Goal: Task Accomplishment & Management: Manage account settings

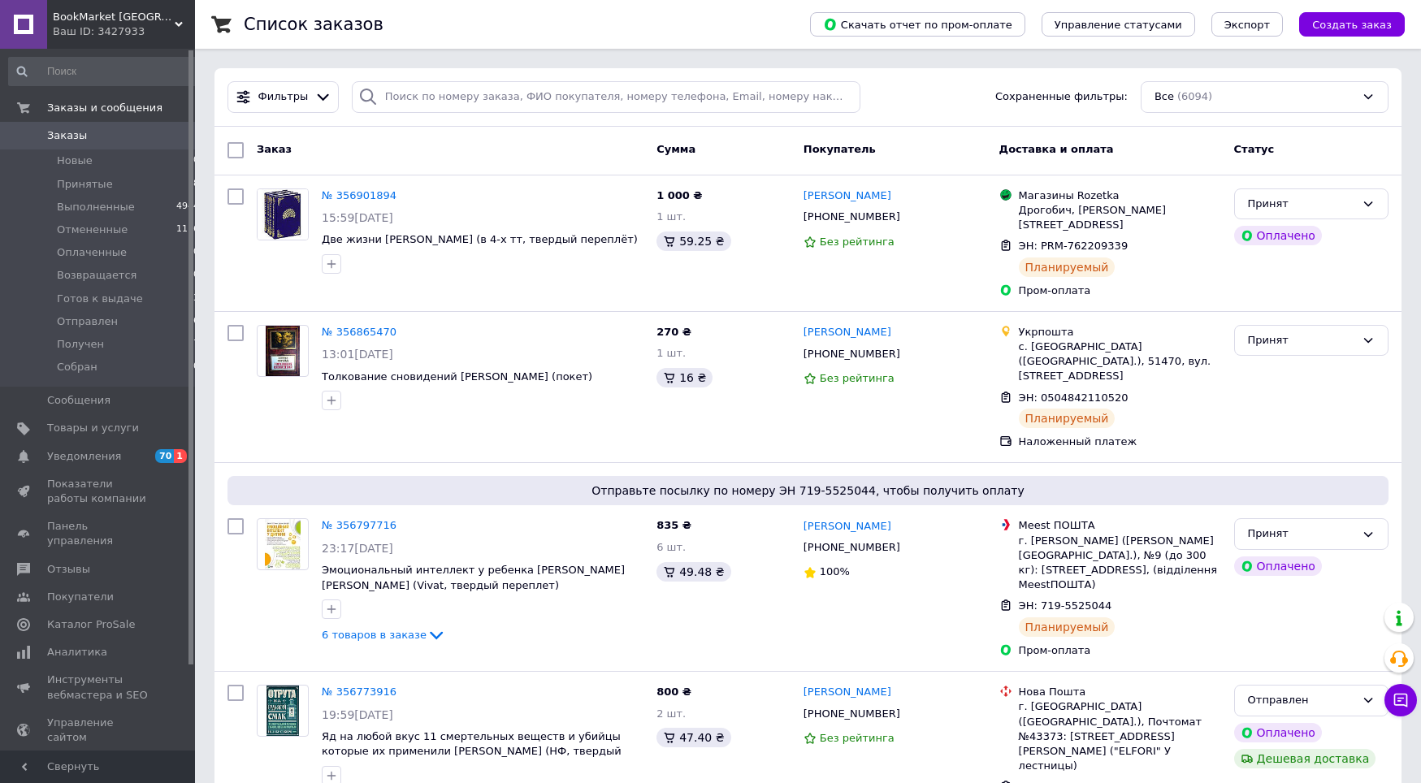
click at [74, 129] on span "Заказы" at bounding box center [67, 135] width 40 height 15
click at [68, 121] on link "Заказы и сообщения" at bounding box center [104, 108] width 209 height 28
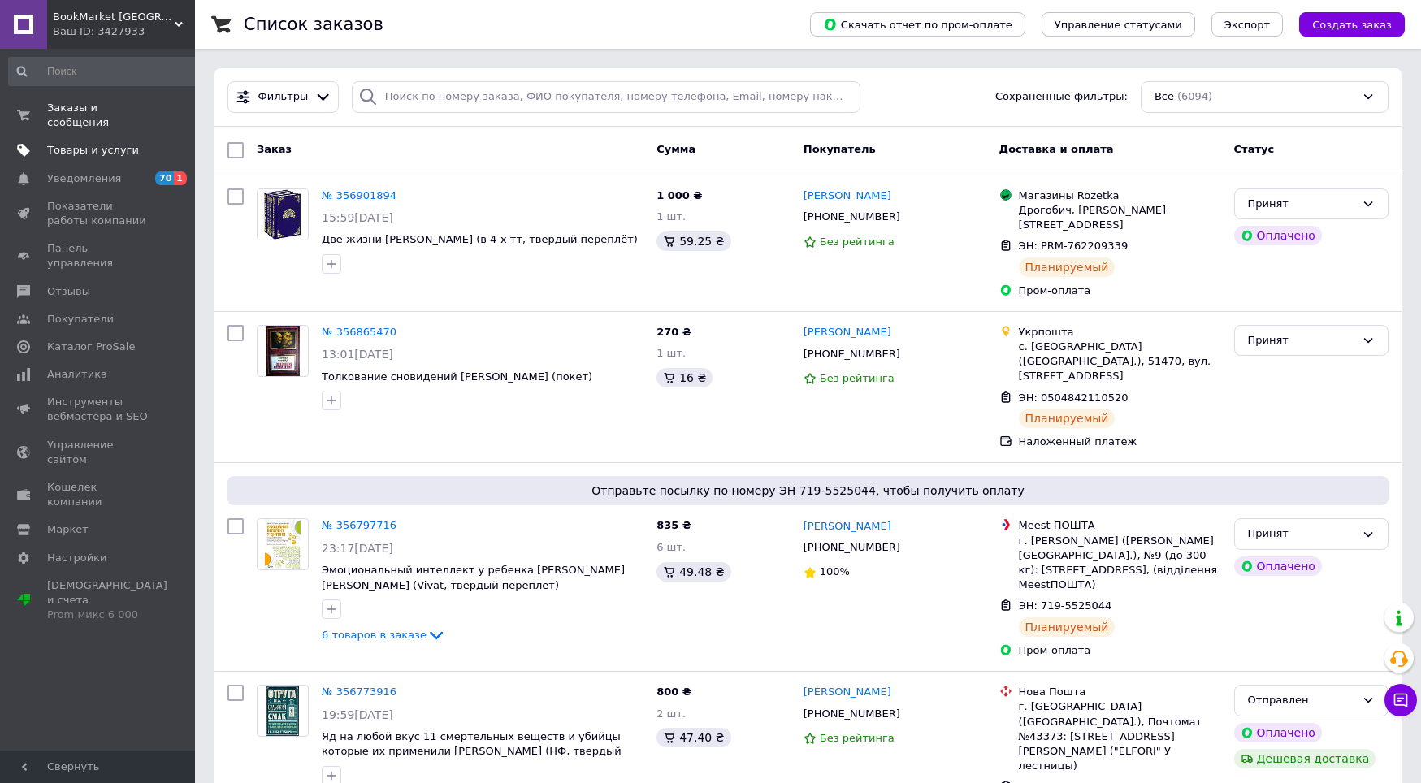
click at [72, 136] on link "Товары и услуги" at bounding box center [104, 150] width 209 height 28
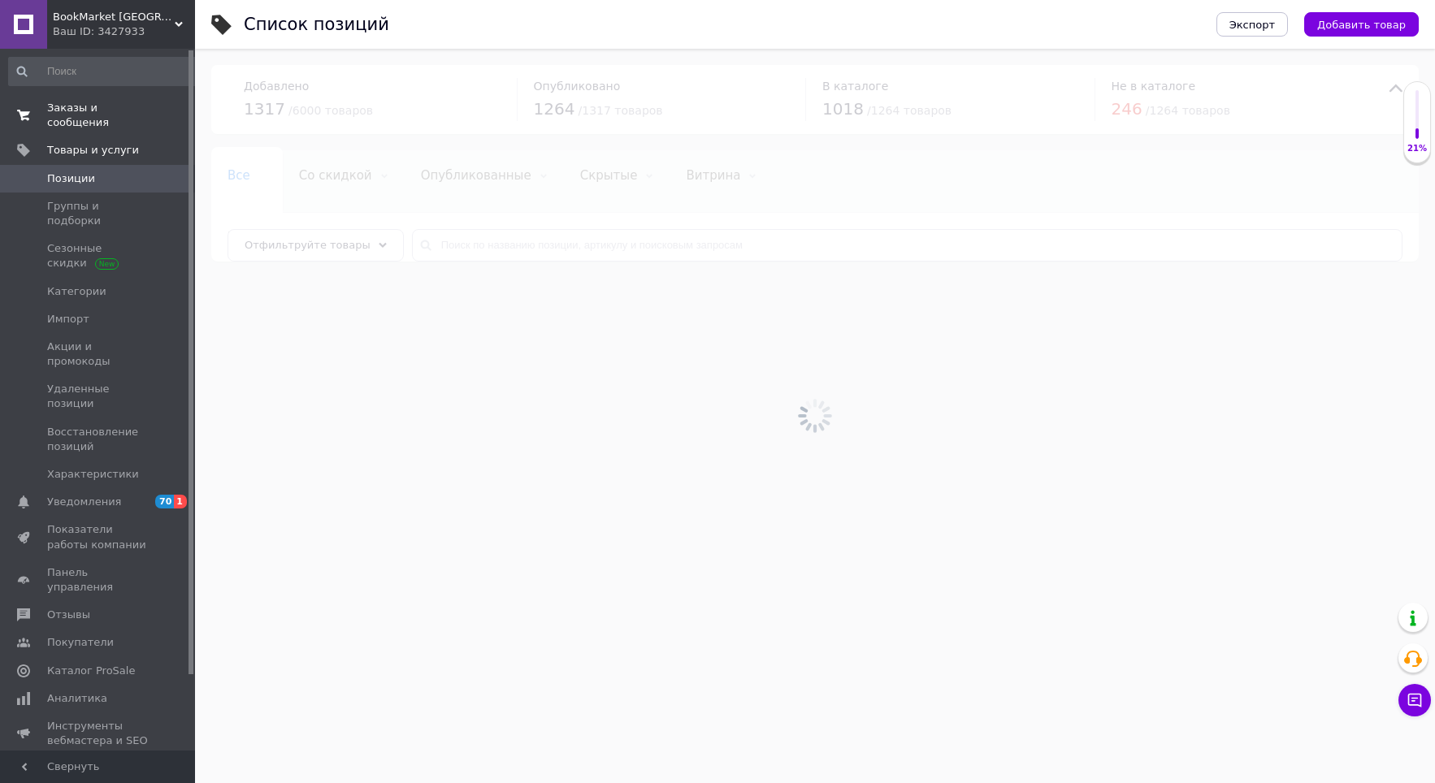
click at [91, 102] on span "Заказы и сообщения" at bounding box center [98, 115] width 103 height 29
